Goal: Task Accomplishment & Management: Use online tool/utility

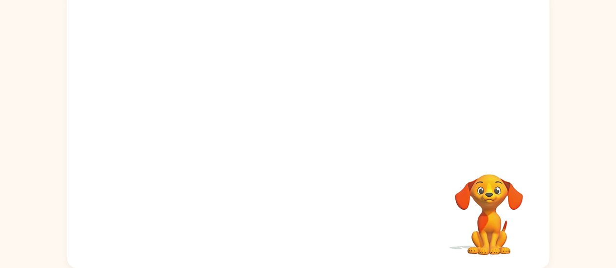
scroll to position [77, 0]
click at [319, 134] on button "button" at bounding box center [308, 134] width 62 height 36
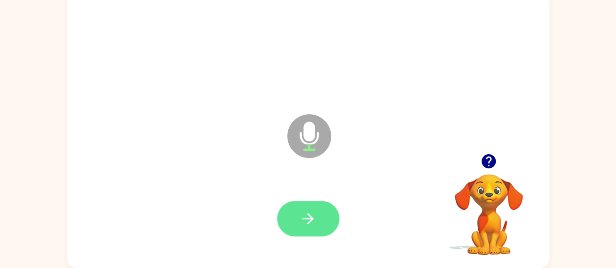
click at [295, 219] on button "button" at bounding box center [308, 219] width 62 height 36
click at [290, 225] on button "button" at bounding box center [308, 219] width 62 height 36
click at [329, 224] on button "button" at bounding box center [308, 219] width 62 height 36
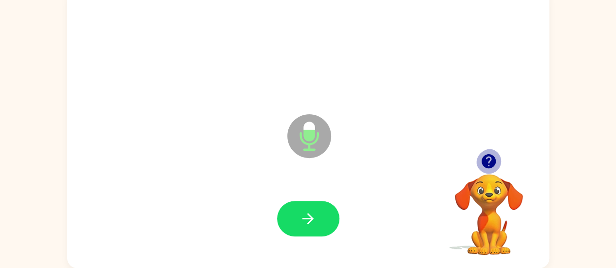
click at [486, 160] on icon "button" at bounding box center [489, 161] width 14 height 14
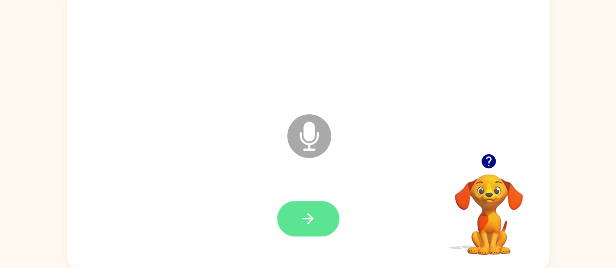
click at [311, 222] on icon "button" at bounding box center [307, 218] width 11 height 11
click at [316, 221] on icon "button" at bounding box center [307, 218] width 17 height 17
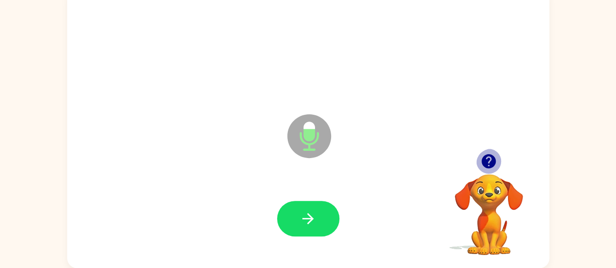
click at [490, 162] on icon "button" at bounding box center [489, 161] width 14 height 14
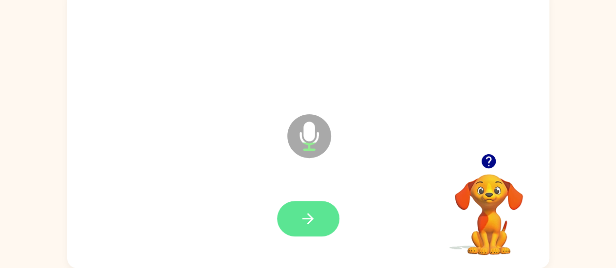
click at [310, 225] on icon "button" at bounding box center [307, 218] width 17 height 17
click at [327, 227] on button "button" at bounding box center [308, 219] width 62 height 36
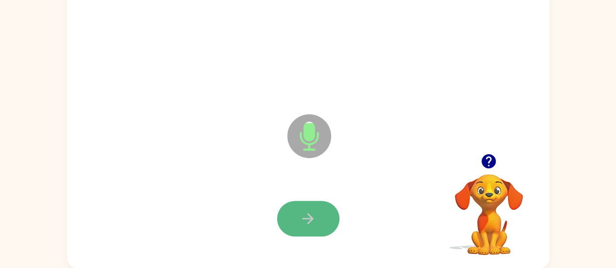
click at [312, 225] on icon "button" at bounding box center [307, 218] width 17 height 17
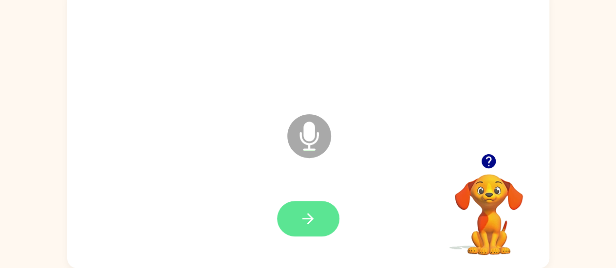
click at [314, 206] on button "button" at bounding box center [308, 219] width 62 height 36
click at [314, 219] on icon "button" at bounding box center [307, 218] width 11 height 11
click at [305, 219] on icon "button" at bounding box center [307, 218] width 11 height 11
click at [312, 227] on icon "button" at bounding box center [307, 218] width 17 height 17
click at [308, 222] on icon "button" at bounding box center [307, 218] width 17 height 17
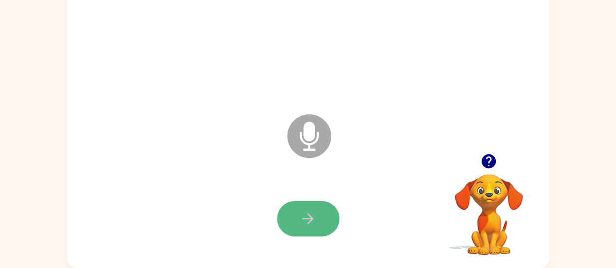
click at [316, 215] on icon "button" at bounding box center [307, 218] width 17 height 17
click at [309, 213] on icon "button" at bounding box center [307, 218] width 11 height 11
click at [324, 215] on button "button" at bounding box center [308, 219] width 62 height 36
click at [326, 216] on button "button" at bounding box center [308, 219] width 62 height 36
click at [306, 220] on icon "button" at bounding box center [307, 218] width 17 height 17
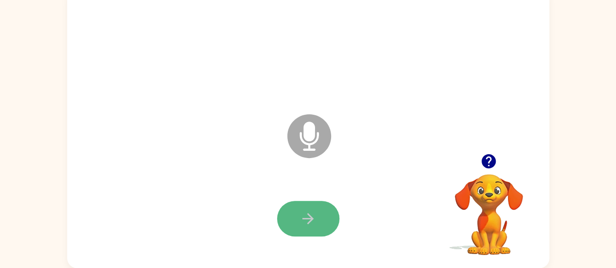
click at [296, 218] on button "button" at bounding box center [308, 219] width 62 height 36
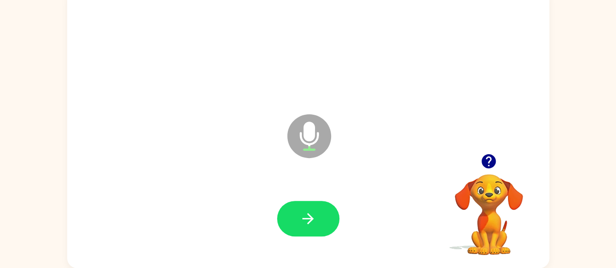
click at [324, 221] on button "button" at bounding box center [308, 219] width 62 height 36
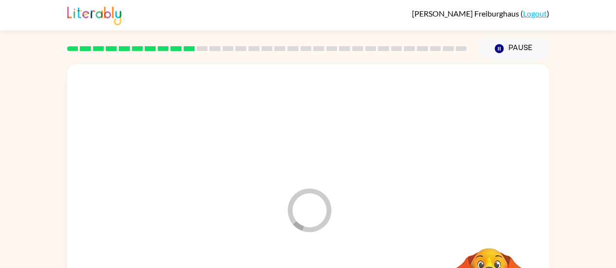
scroll to position [0, 0]
click at [506, 49] on button "Pause Pause" at bounding box center [514, 48] width 71 height 22
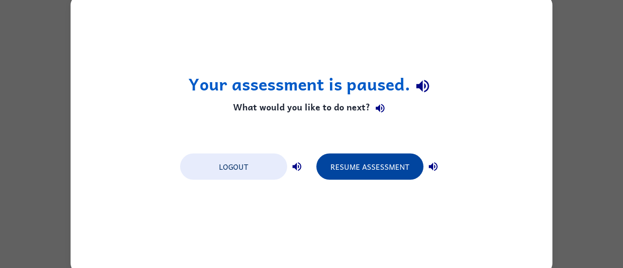
click at [389, 168] on button "Resume Assessment" at bounding box center [369, 166] width 107 height 26
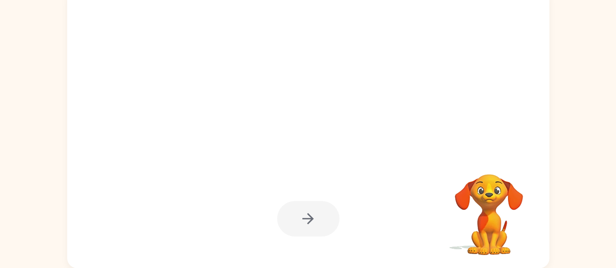
scroll to position [77, 0]
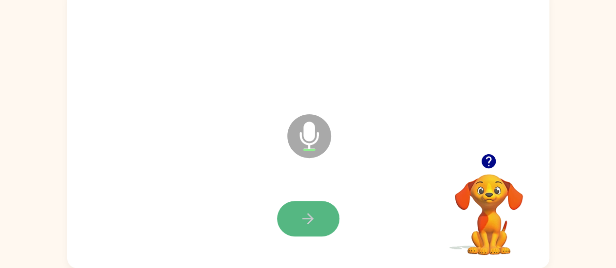
click at [309, 218] on icon "button" at bounding box center [307, 218] width 11 height 11
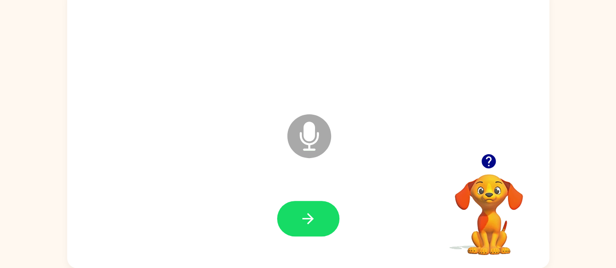
click at [309, 218] on icon "button" at bounding box center [307, 218] width 11 height 11
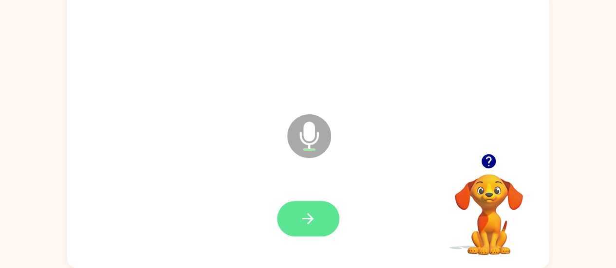
click at [310, 218] on icon "button" at bounding box center [307, 218] width 11 height 11
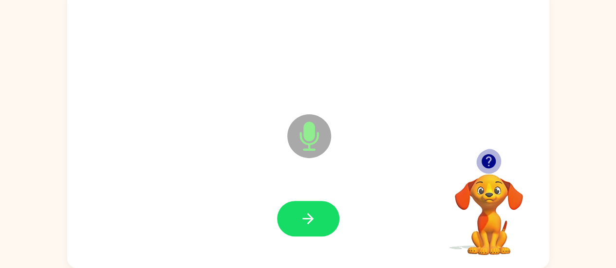
click at [492, 159] on icon "button" at bounding box center [489, 161] width 14 height 14
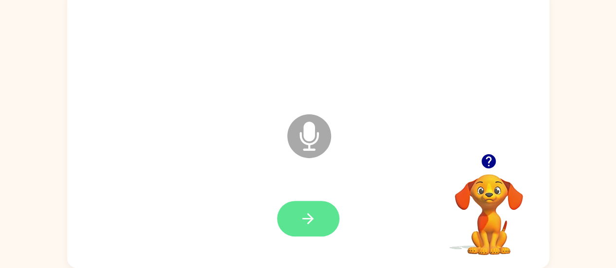
click at [327, 211] on button "button" at bounding box center [308, 219] width 62 height 36
click at [312, 224] on icon "button" at bounding box center [307, 218] width 17 height 17
click at [325, 221] on button "button" at bounding box center [308, 219] width 62 height 36
click at [321, 221] on button "button" at bounding box center [308, 219] width 62 height 36
click at [302, 218] on icon "button" at bounding box center [307, 218] width 11 height 11
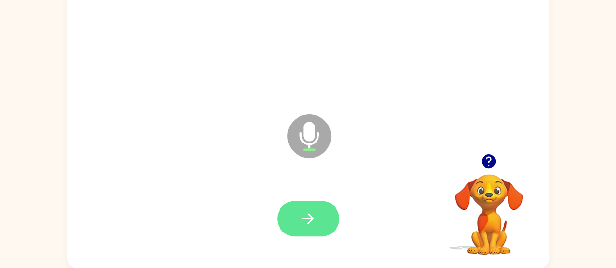
click at [316, 217] on icon "button" at bounding box center [307, 218] width 17 height 17
click at [314, 217] on icon "button" at bounding box center [307, 218] width 17 height 17
click at [327, 215] on button "button" at bounding box center [308, 219] width 62 height 36
click at [299, 219] on icon "button" at bounding box center [307, 218] width 17 height 17
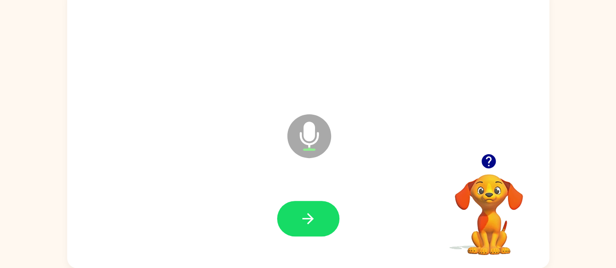
click at [299, 219] on icon "button" at bounding box center [307, 218] width 17 height 17
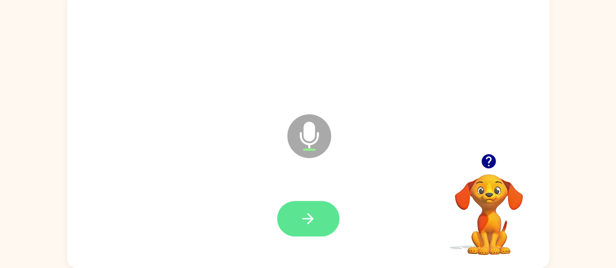
click at [289, 223] on button "button" at bounding box center [308, 219] width 62 height 36
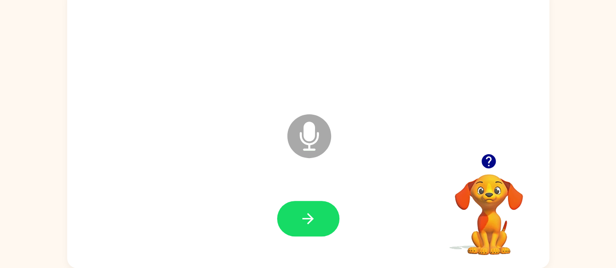
click at [494, 157] on icon "button" at bounding box center [489, 161] width 14 height 14
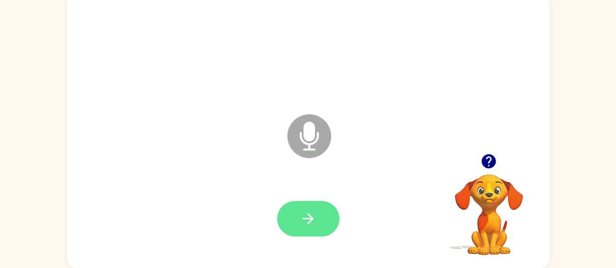
click at [331, 221] on button "button" at bounding box center [308, 219] width 62 height 36
click at [319, 217] on button "button" at bounding box center [308, 219] width 62 height 36
click at [311, 212] on icon "button" at bounding box center [307, 218] width 17 height 17
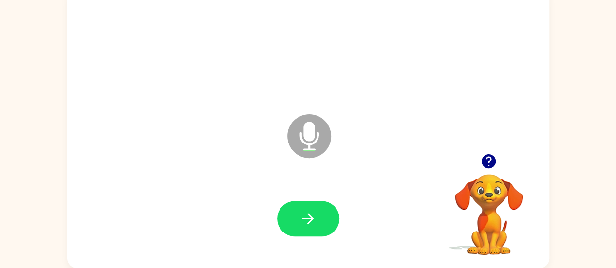
click at [311, 212] on icon "button" at bounding box center [307, 218] width 17 height 17
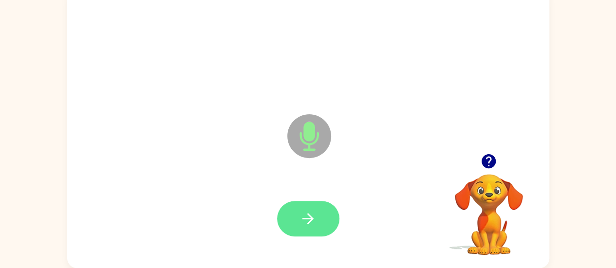
click at [315, 213] on icon "button" at bounding box center [307, 218] width 17 height 17
click at [316, 214] on icon "button" at bounding box center [307, 218] width 17 height 17
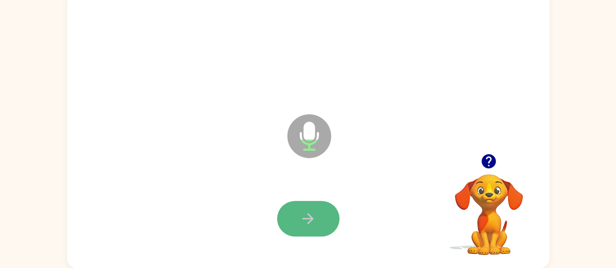
click at [307, 215] on icon "button" at bounding box center [307, 218] width 17 height 17
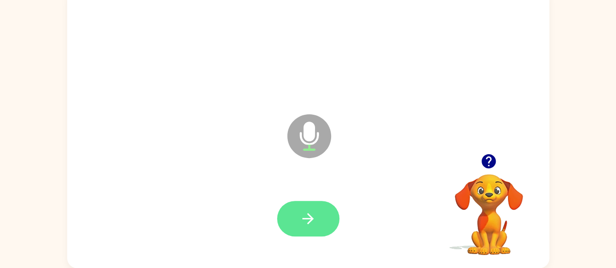
click at [326, 225] on button "button" at bounding box center [308, 219] width 62 height 36
click at [320, 211] on button "button" at bounding box center [308, 219] width 62 height 36
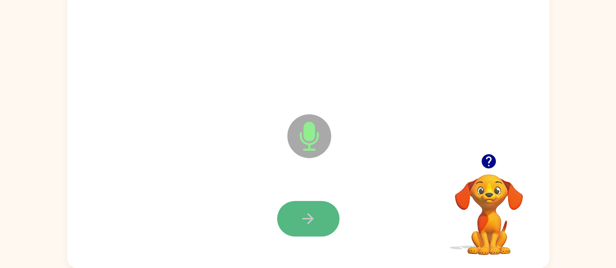
click at [320, 224] on button "button" at bounding box center [308, 219] width 62 height 36
click at [321, 222] on button "button" at bounding box center [308, 219] width 62 height 36
click at [334, 220] on button "button" at bounding box center [308, 219] width 62 height 36
click at [319, 222] on button "button" at bounding box center [308, 219] width 62 height 36
click at [323, 222] on button "button" at bounding box center [308, 219] width 62 height 36
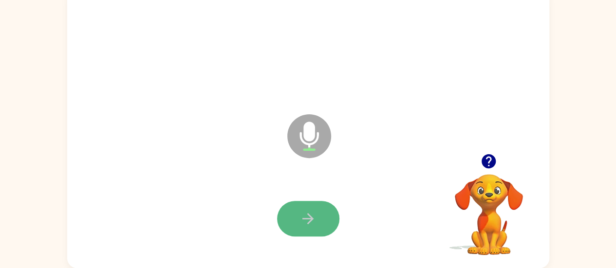
click at [329, 220] on button "button" at bounding box center [308, 219] width 62 height 36
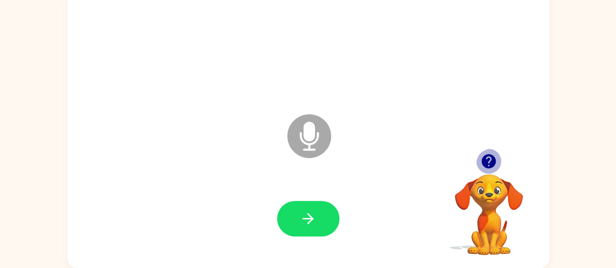
click at [488, 157] on icon "button" at bounding box center [489, 161] width 14 height 14
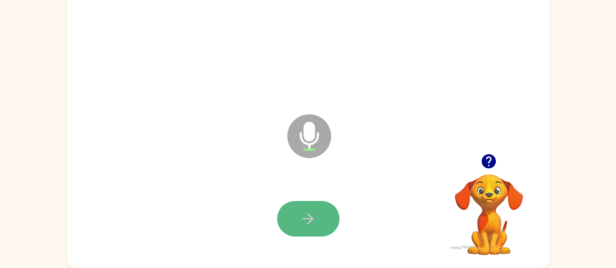
click at [325, 211] on button "button" at bounding box center [308, 219] width 62 height 36
click at [321, 221] on button "button" at bounding box center [308, 219] width 62 height 36
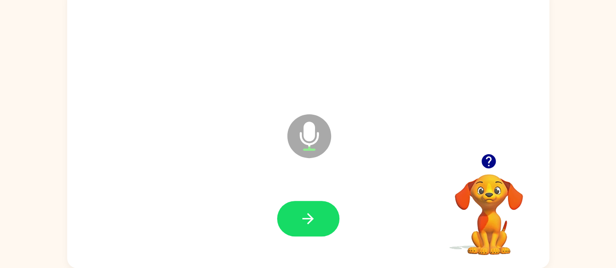
click at [321, 221] on button "button" at bounding box center [308, 219] width 62 height 36
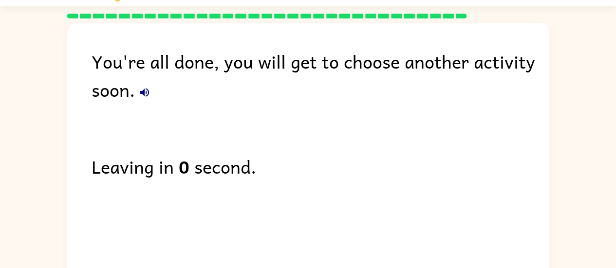
scroll to position [0, 0]
